Goal: Navigation & Orientation: Find specific page/section

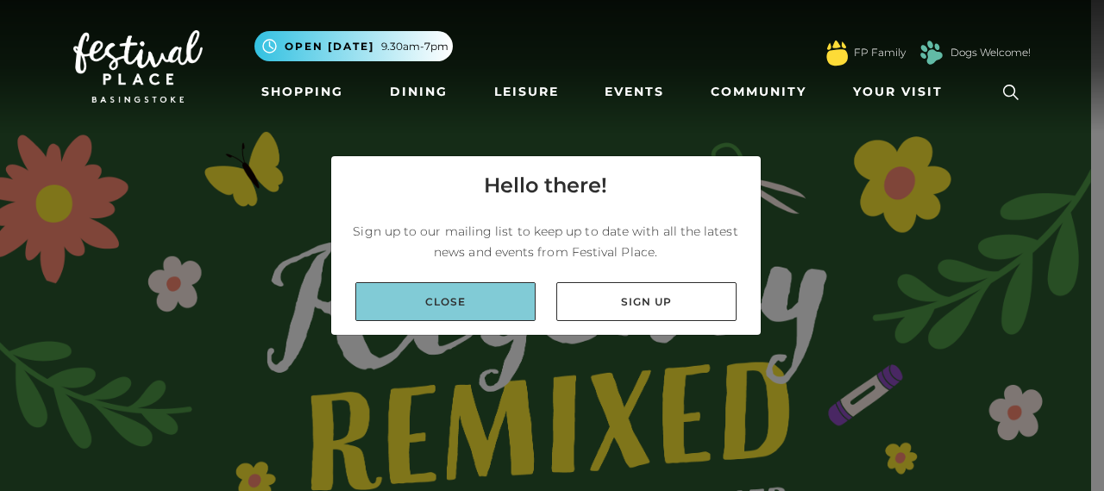
click at [509, 298] on link "Close" at bounding box center [445, 301] width 180 height 39
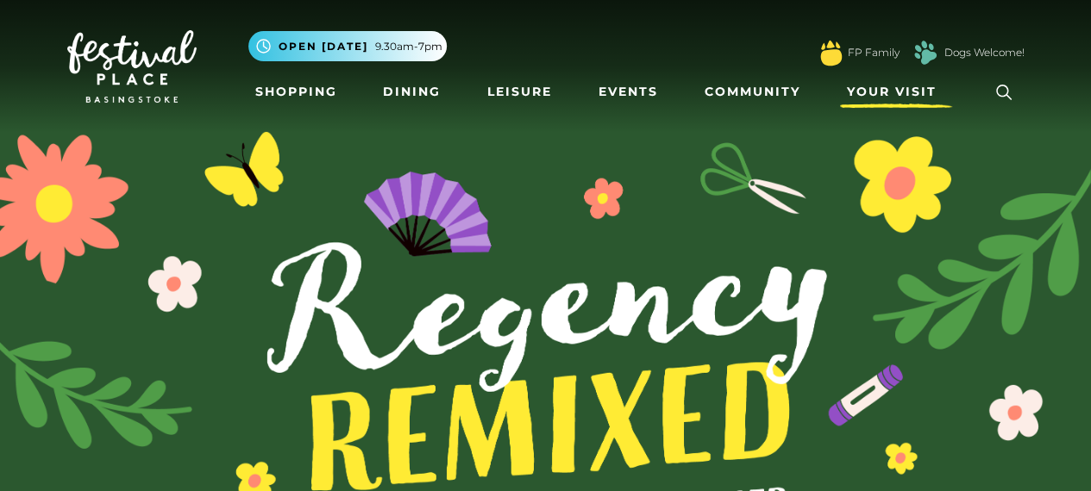
click at [899, 100] on span "Your Visit" at bounding box center [892, 92] width 90 height 18
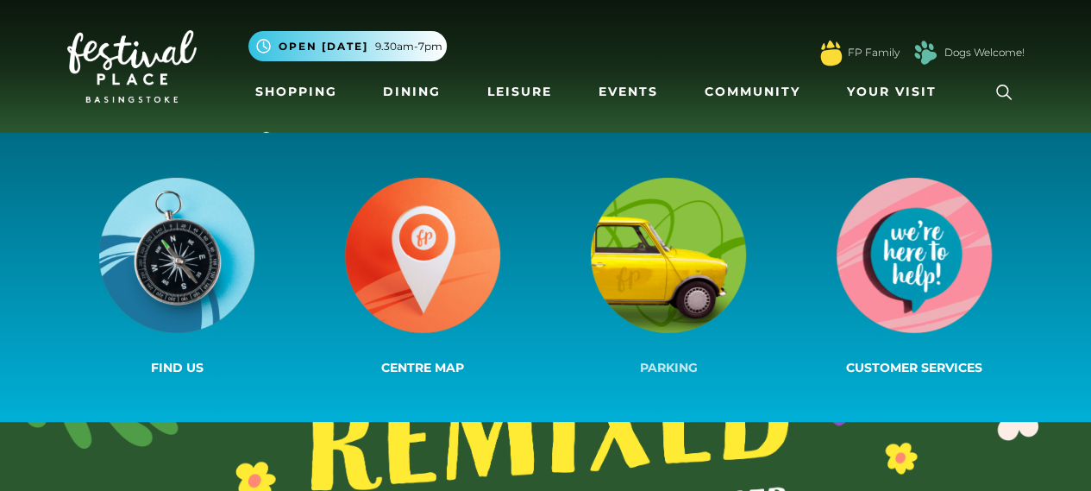
click at [697, 240] on img at bounding box center [668, 255] width 155 height 155
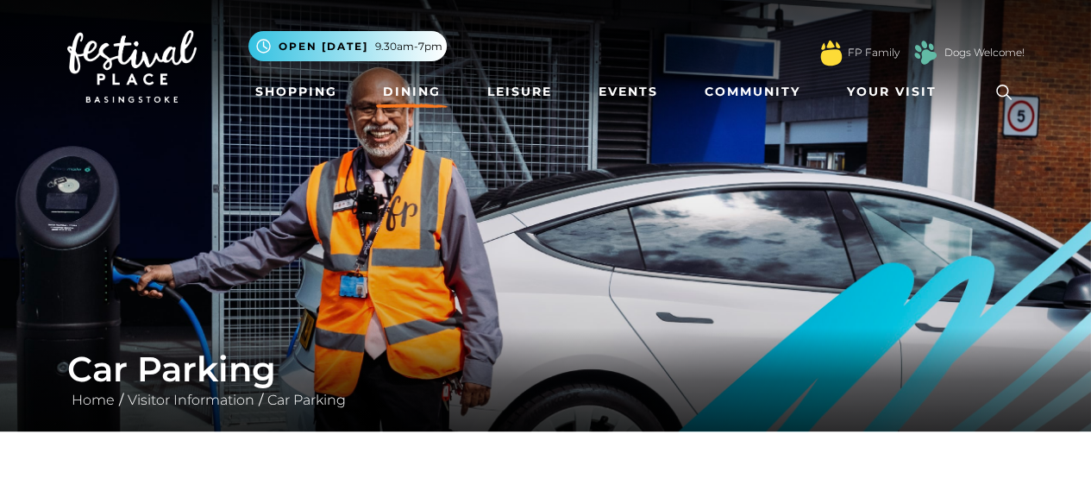
click at [419, 92] on link "Dining" at bounding box center [412, 92] width 72 height 32
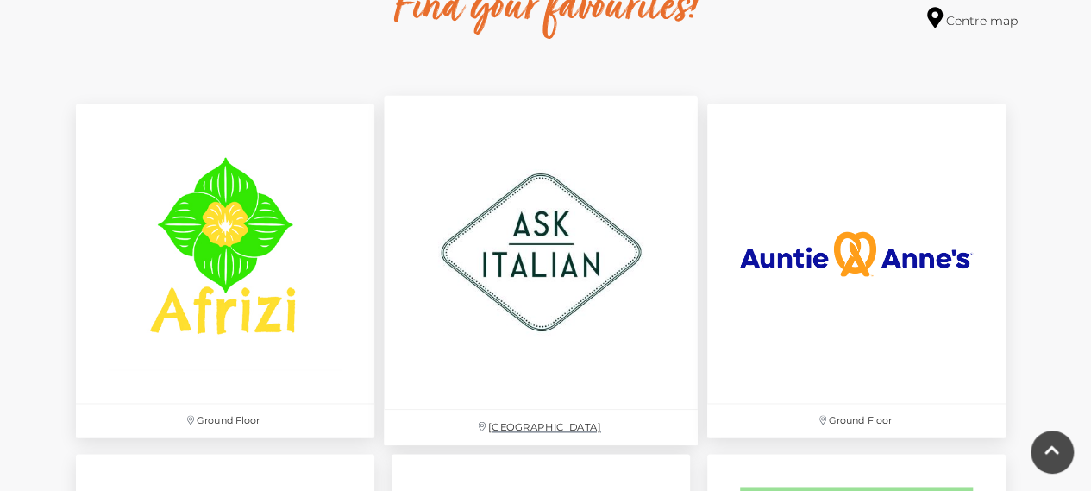
scroll to position [1027, 0]
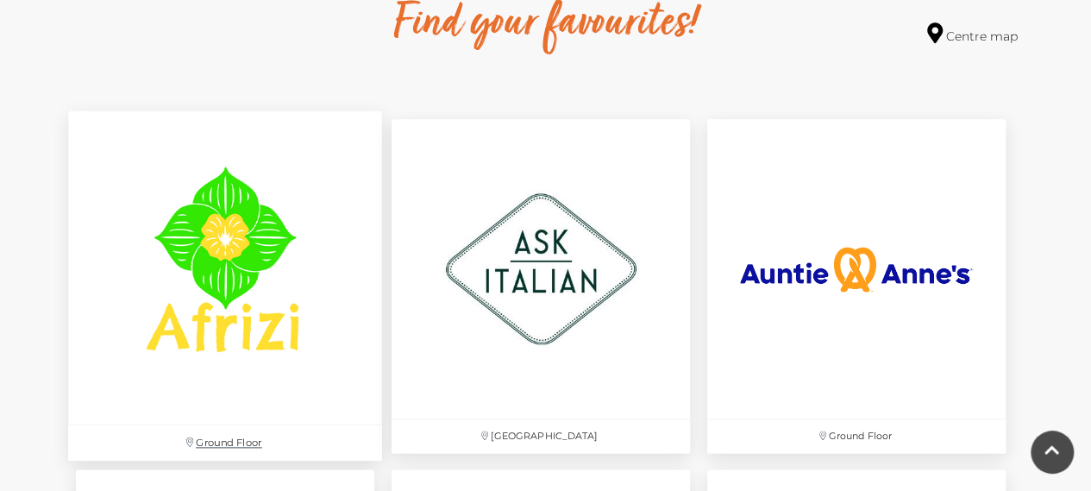
click at [242, 255] on img at bounding box center [225, 268] width 314 height 314
